Goal: Task Accomplishment & Management: Use online tool/utility

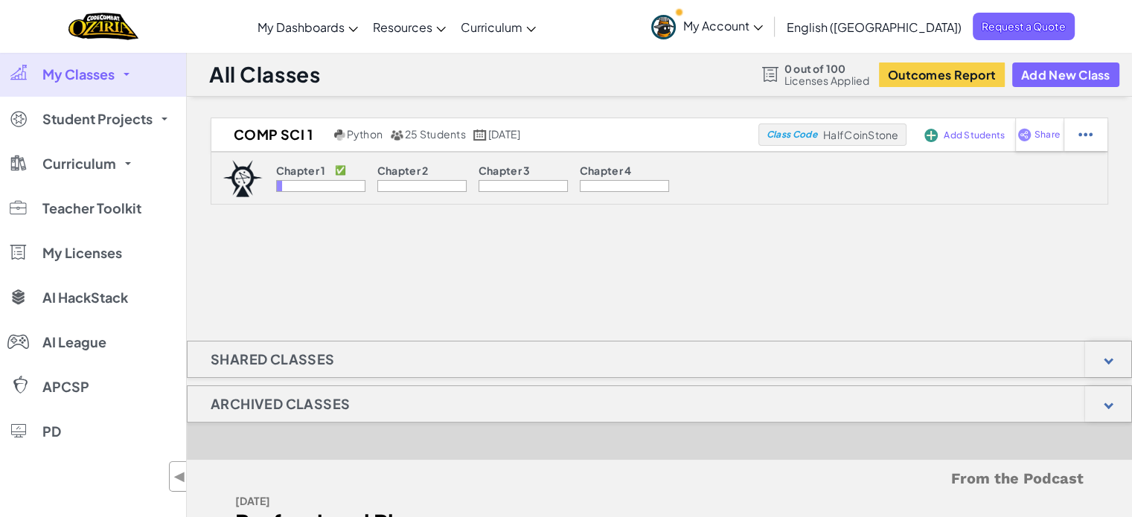
click at [365, 248] on div "Comp Sci 1 Python 25 Students [DATE] Class Code HalfCoinStone Add Students Shar…" at bounding box center [659, 192] width 945 height 149
click at [763, 26] on span "My Account" at bounding box center [723, 26] width 80 height 16
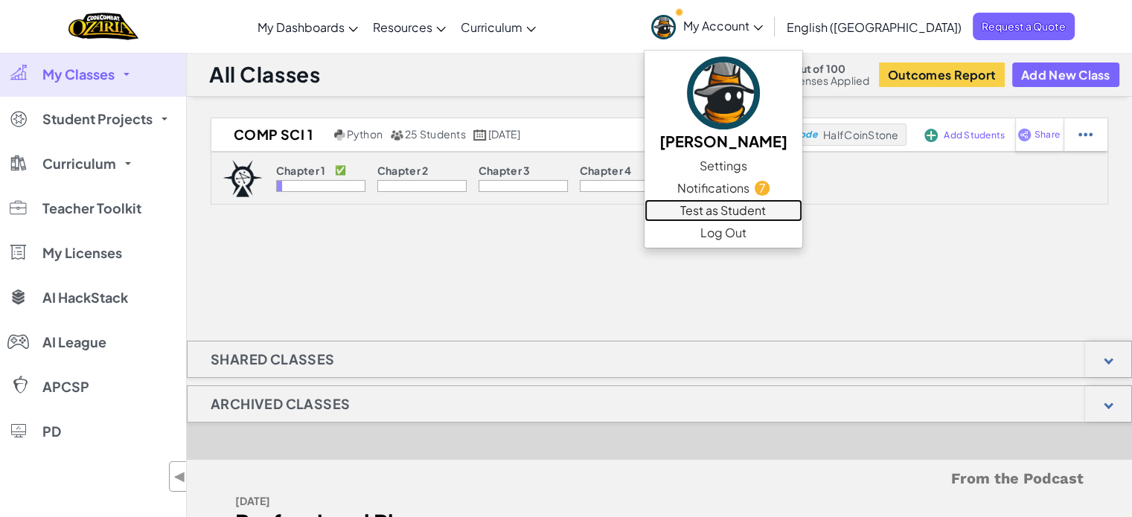
click at [802, 211] on link "Test as Student" at bounding box center [723, 210] width 158 height 22
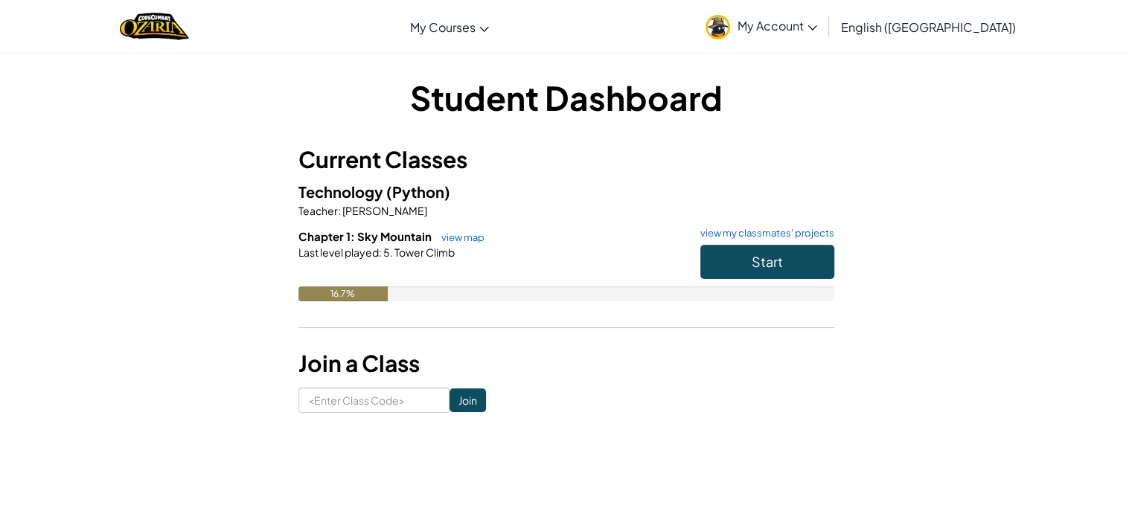
click at [628, 421] on div "Student Dashboard Current Classes Technology (Python) Teacher : [PERSON_NAME] C…" at bounding box center [566, 243] width 870 height 383
click at [759, 255] on span "Start" at bounding box center [766, 261] width 31 height 17
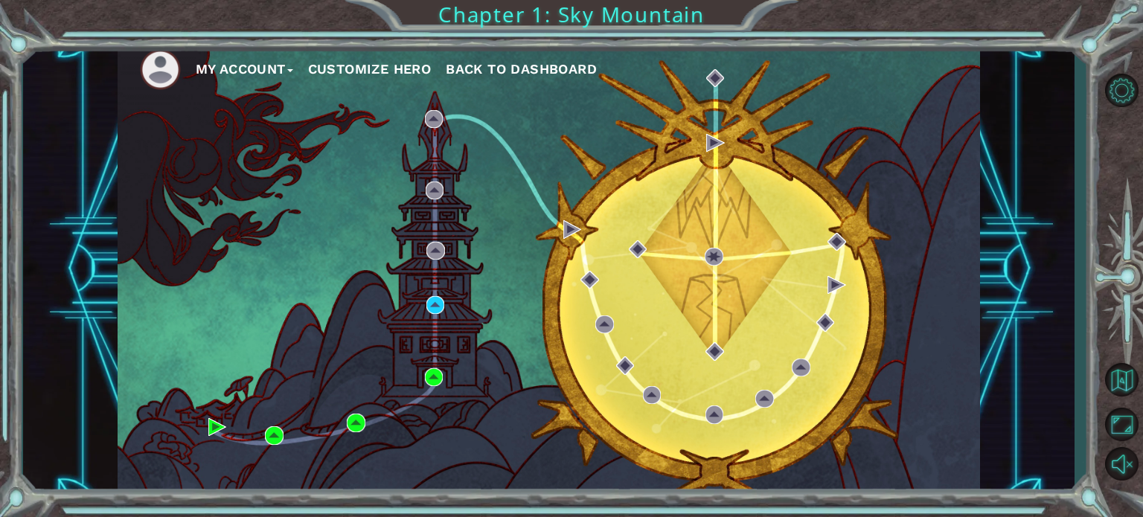
click at [277, 455] on div "My Account Customize Hero Back to Dashboard" at bounding box center [549, 269] width 862 height 455
drag, startPoint x: 460, startPoint y: 382, endPoint x: 440, endPoint y: 201, distance: 181.9
click at [448, 289] on div "My Account Customize Hero Back to Dashboard" at bounding box center [549, 269] width 862 height 455
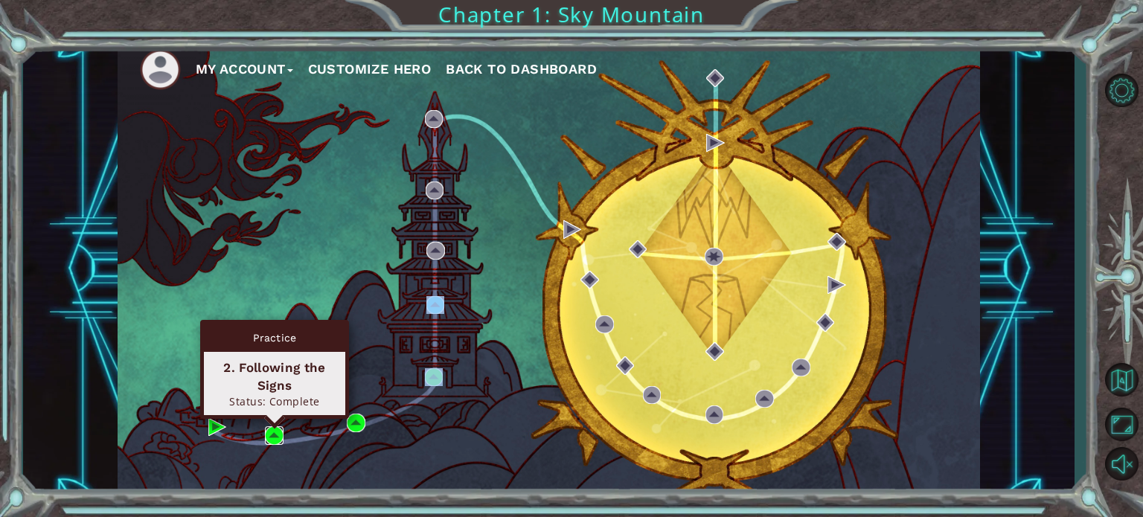
click at [275, 434] on img at bounding box center [274, 435] width 18 height 18
